Goal: Check status: Check status

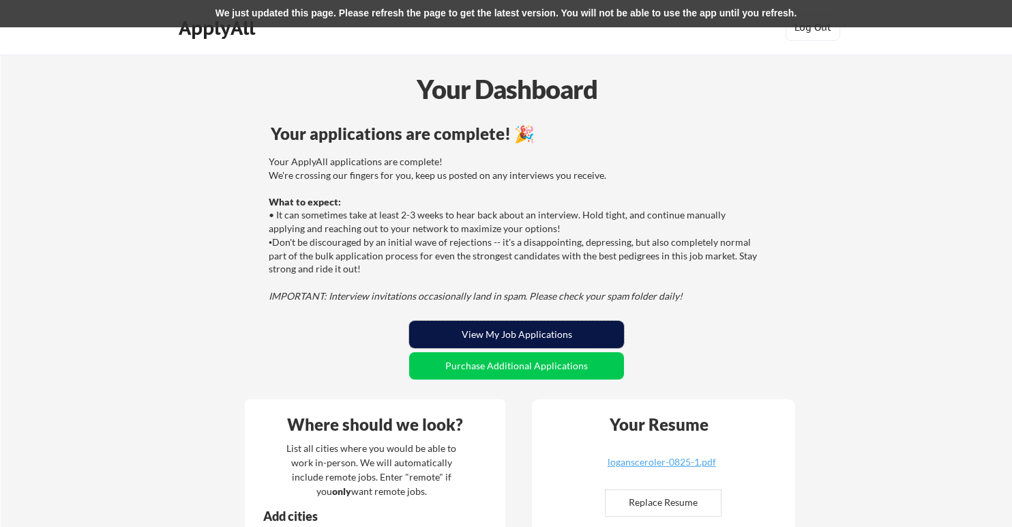
click at [518, 325] on button "View My Job Applications" at bounding box center [516, 334] width 215 height 27
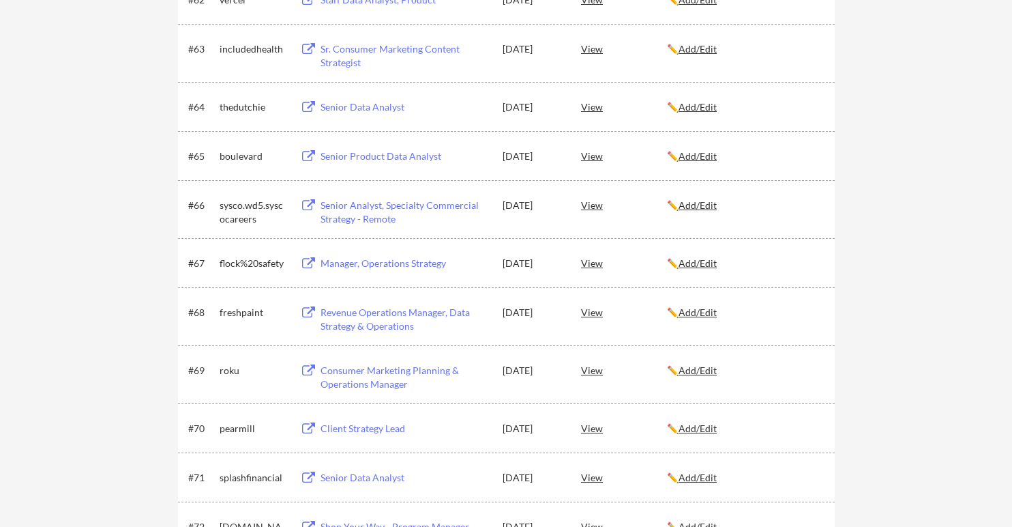
scroll to position [4399, 0]
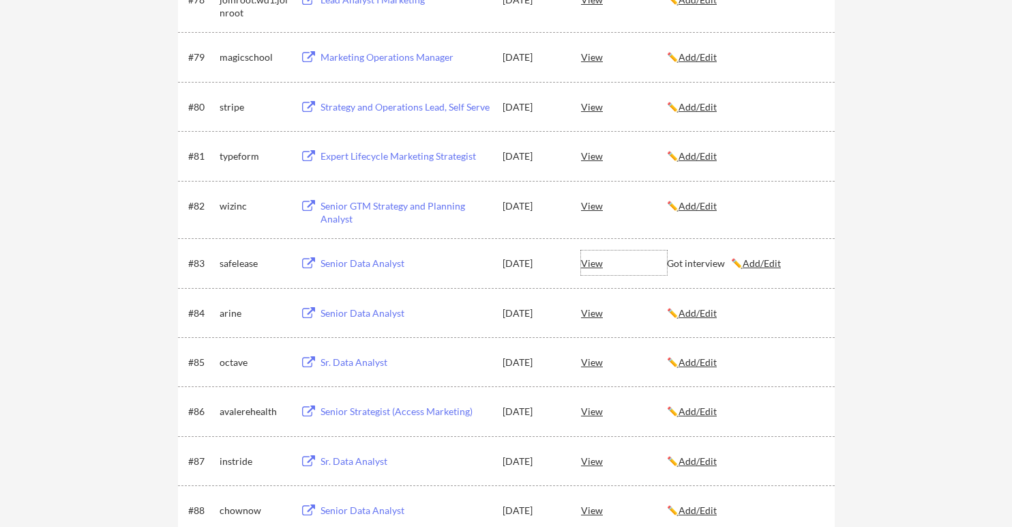
click at [594, 264] on div "View" at bounding box center [624, 262] width 86 height 25
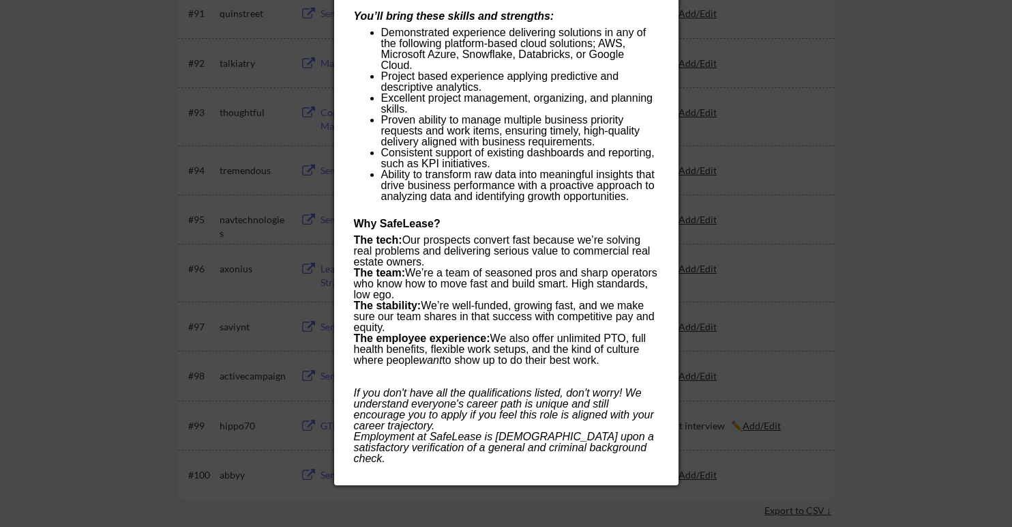
scroll to position [5048, 0]
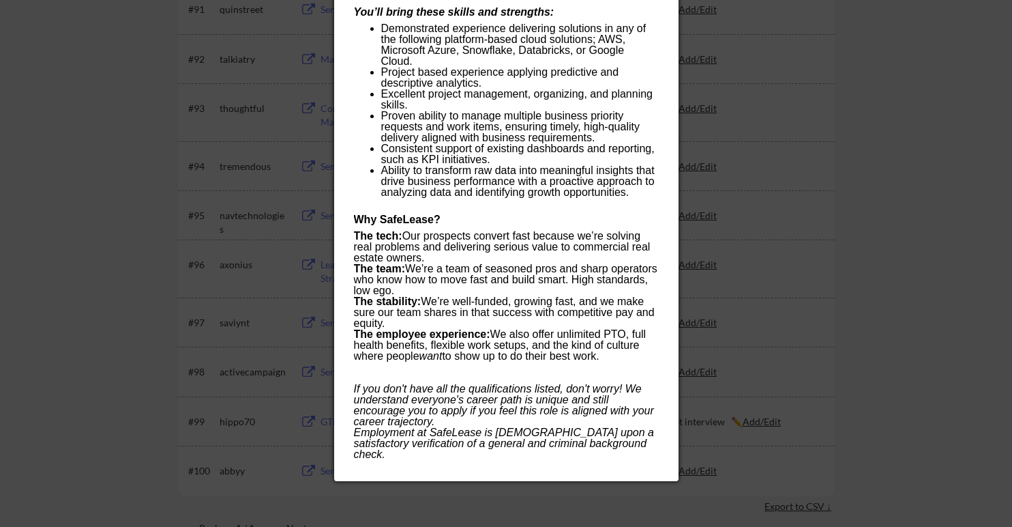
click at [876, 212] on div at bounding box center [506, 263] width 1012 height 527
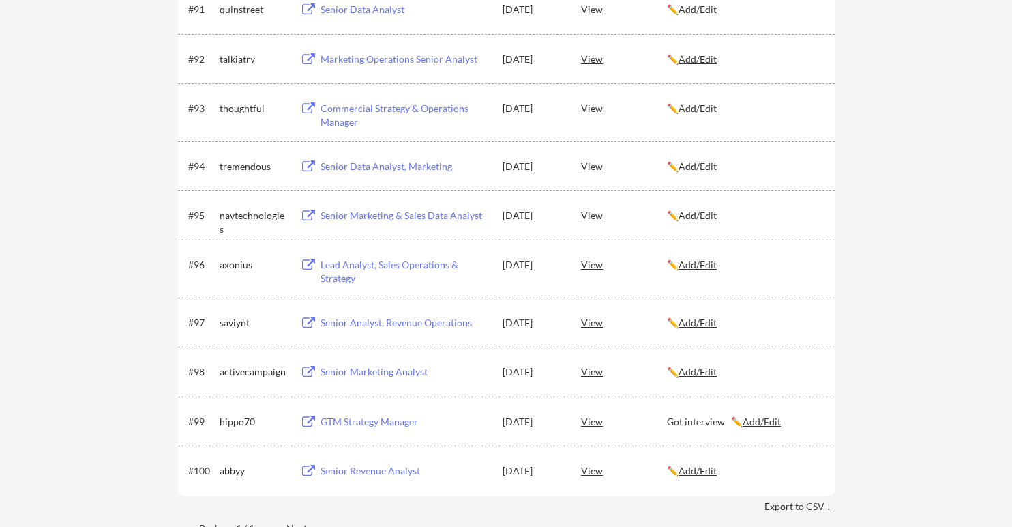
scroll to position [4399, 0]
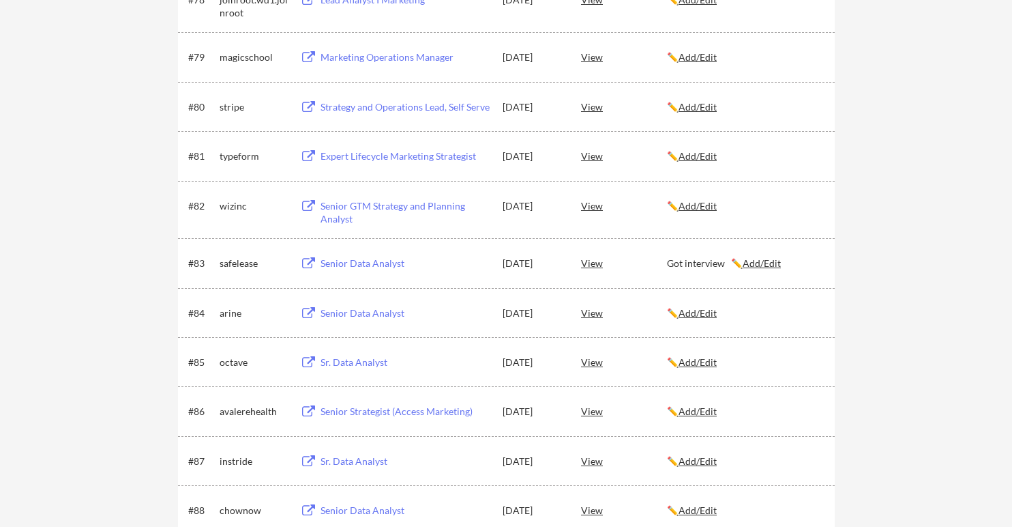
click at [368, 264] on div "Senior Data Analyst" at bounding box center [405, 263] width 169 height 14
click at [357, 262] on div "Senior Data Analyst" at bounding box center [405, 263] width 169 height 14
